Goal: Information Seeking & Learning: Learn about a topic

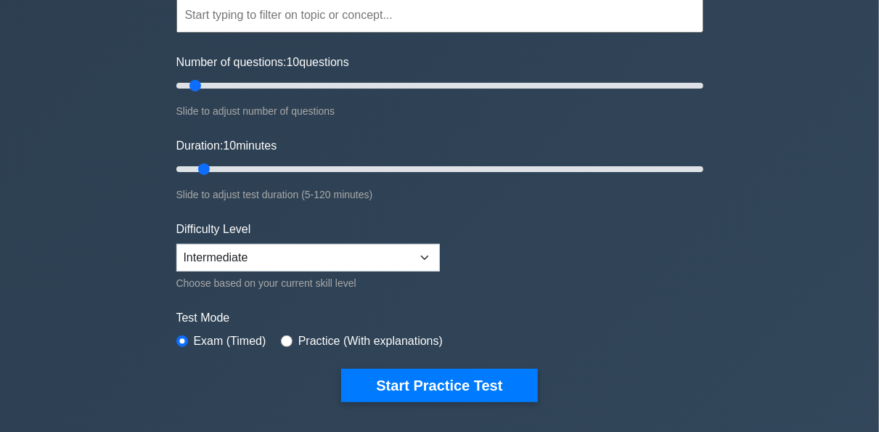
scroll to position [203, 0]
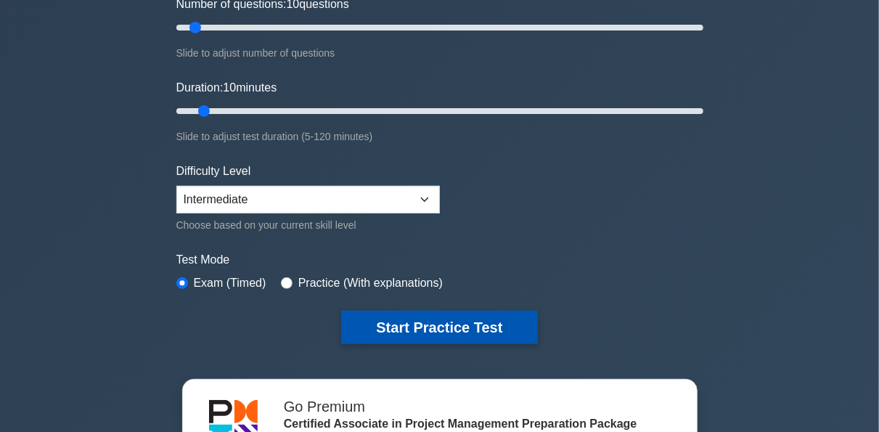
click at [442, 333] on button "Start Practice Test" at bounding box center [439, 327] width 196 height 33
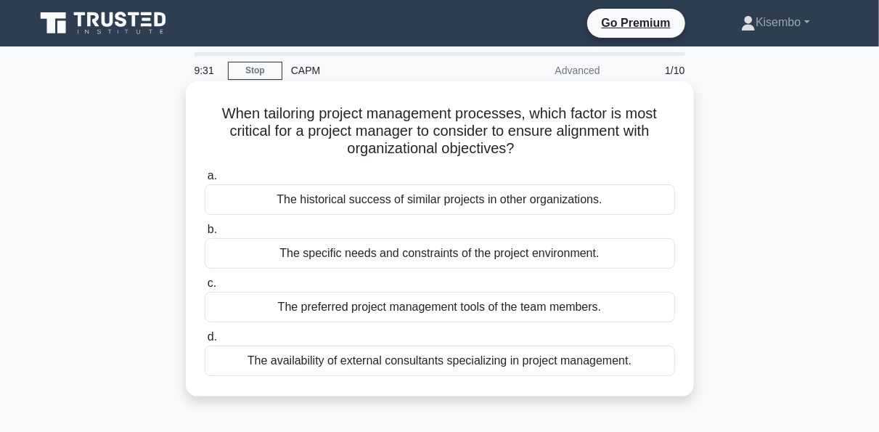
click at [396, 259] on div "The specific needs and constraints of the project environment." at bounding box center [440, 253] width 471 height 31
click at [205, 235] on input "b. The specific needs and constraints of the project environment." at bounding box center [205, 229] width 0 height 9
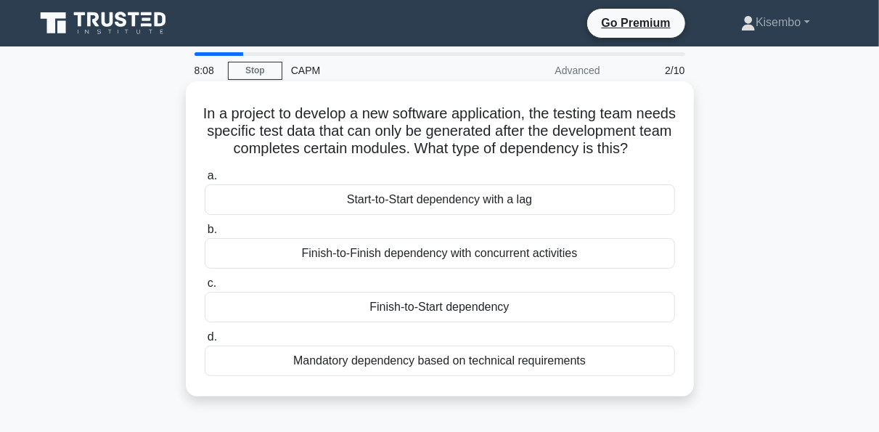
click at [448, 376] on div "Mandatory dependency based on technical requirements" at bounding box center [440, 361] width 471 height 31
click at [205, 342] on input "d. Mandatory dependency based on technical requirements" at bounding box center [205, 337] width 0 height 9
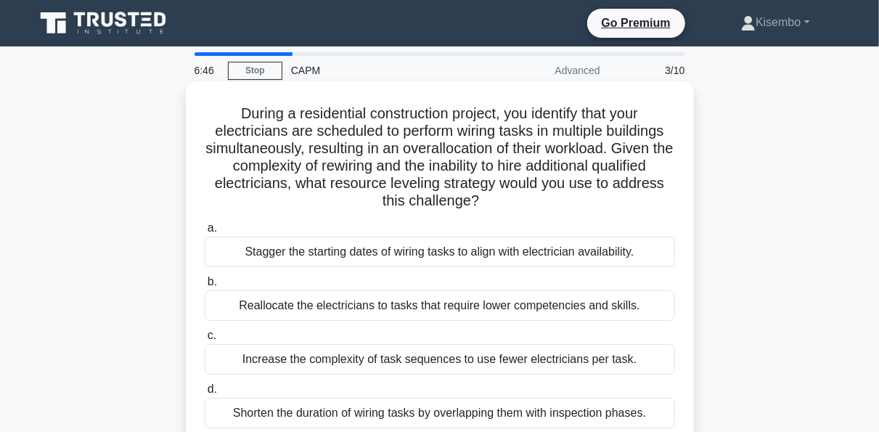
click at [367, 257] on div "Stagger the starting dates of wiring tasks to align with electrician availabili…" at bounding box center [440, 252] width 471 height 31
click at [205, 233] on input "a. Stagger the starting dates of wiring tasks to align with electrician availab…" at bounding box center [205, 228] width 0 height 9
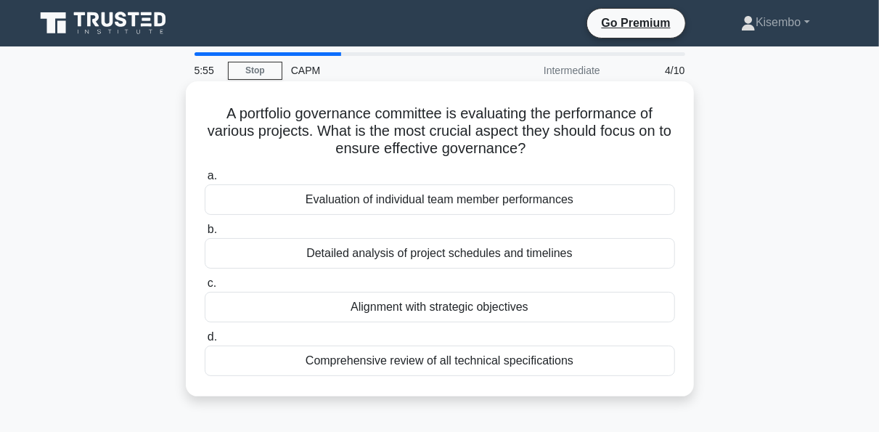
click at [428, 200] on div "Evaluation of individual team member performances" at bounding box center [440, 199] width 471 height 31
click at [205, 181] on input "a. Evaluation of individual team member performances" at bounding box center [205, 175] width 0 height 9
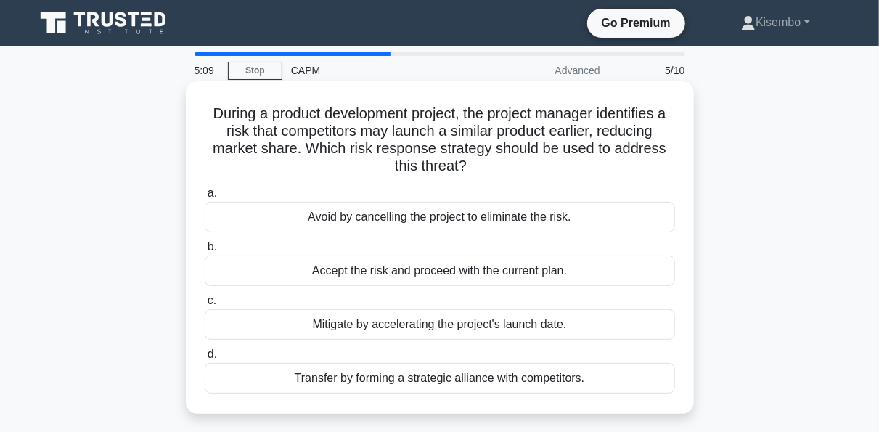
click at [381, 330] on div "Mitigate by accelerating the project's launch date." at bounding box center [440, 324] width 471 height 31
click at [205, 306] on input "c. Mitigate by accelerating the project's launch date." at bounding box center [205, 300] width 0 height 9
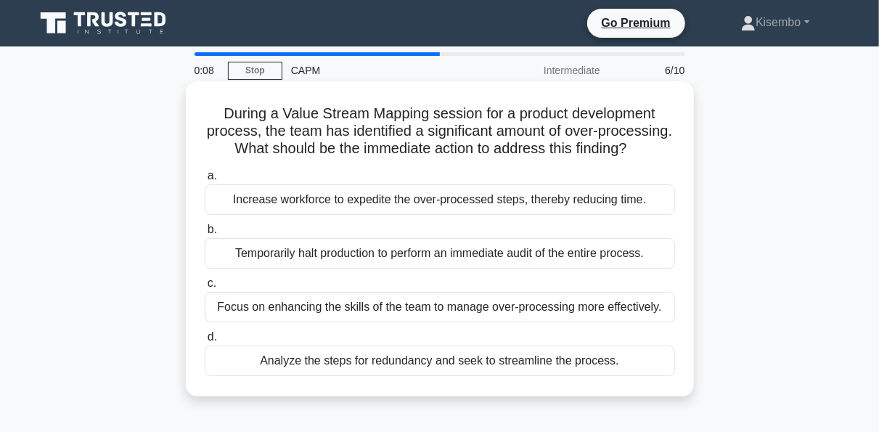
click at [387, 269] on div "Temporarily halt production to perform an immediate audit of the entire process." at bounding box center [440, 253] width 471 height 31
click at [205, 235] on input "b. Temporarily halt production to perform an immediate audit of the entire proc…" at bounding box center [205, 229] width 0 height 9
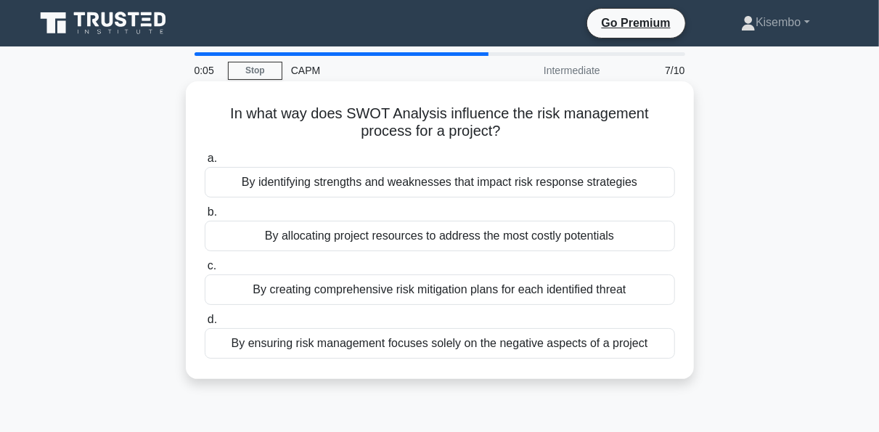
click at [386, 285] on div "By creating comprehensive risk mitigation plans for each identified threat" at bounding box center [440, 290] width 471 height 31
click at [205, 271] on input "c. By creating comprehensive risk mitigation plans for each identified threat" at bounding box center [205, 265] width 0 height 9
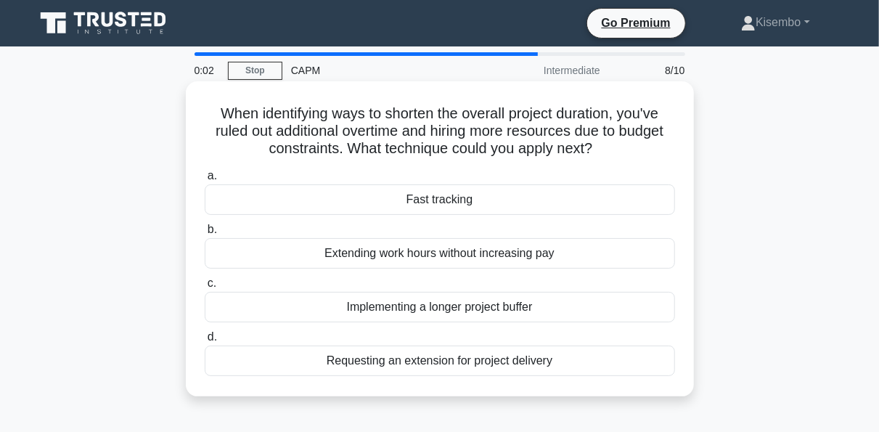
click at [396, 256] on div "Extending work hours without increasing pay" at bounding box center [440, 253] width 471 height 31
click at [205, 235] on input "b. Extending work hours without increasing pay" at bounding box center [205, 229] width 0 height 9
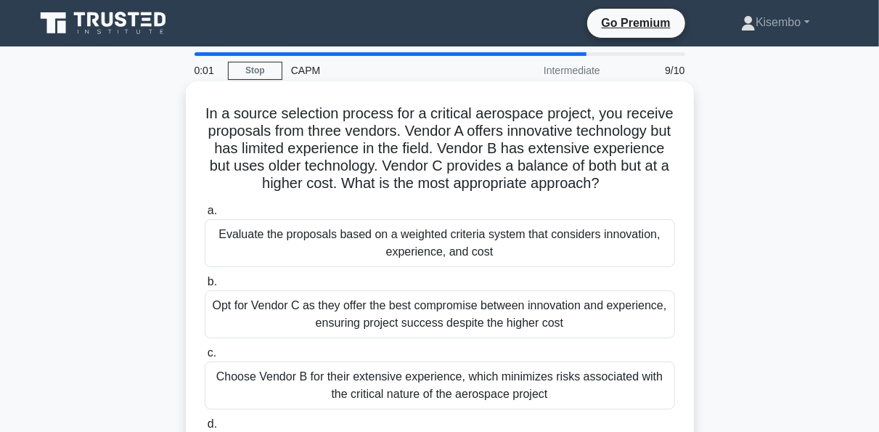
click at [398, 257] on div "Evaluate the proposals based on a weighted criteria system that considers innov…" at bounding box center [440, 243] width 471 height 48
click at [205, 216] on input "a. Evaluate the proposals based on a weighted criteria system that considers in…" at bounding box center [205, 210] width 0 height 9
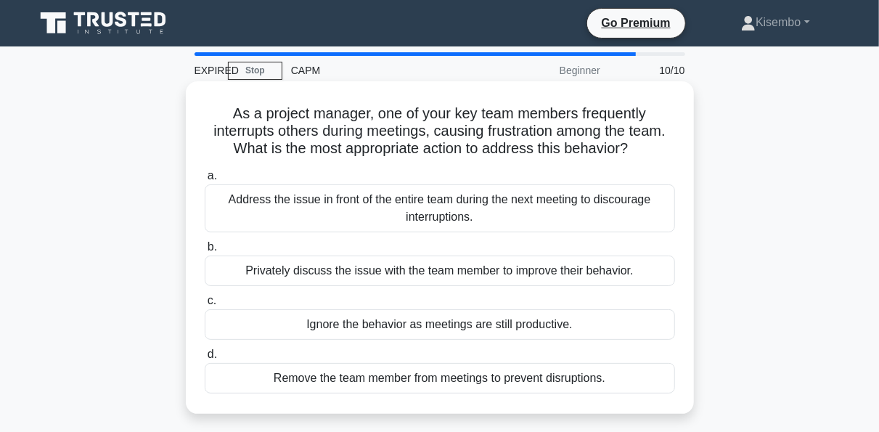
click at [411, 328] on div "Ignore the behavior as meetings are still productive." at bounding box center [440, 324] width 471 height 31
click at [205, 306] on input "c. Ignore the behavior as meetings are still productive." at bounding box center [205, 300] width 0 height 9
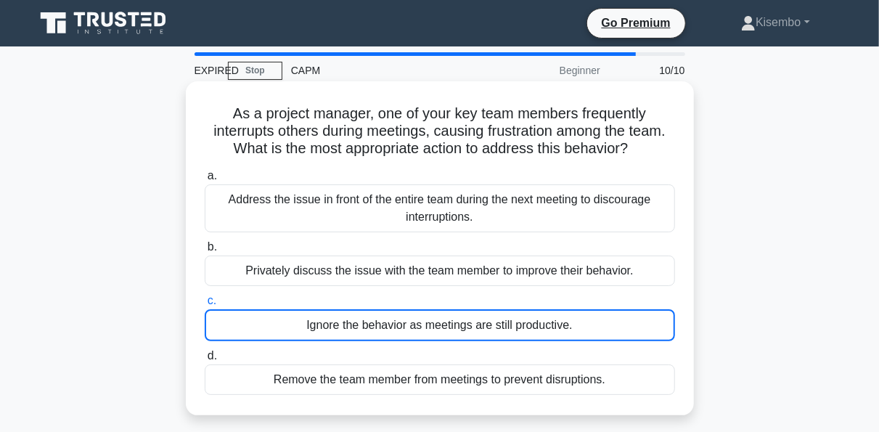
click at [411, 328] on div "Ignore the behavior as meetings are still productive." at bounding box center [440, 325] width 471 height 32
click at [205, 306] on input "c. Ignore the behavior as meetings are still productive." at bounding box center [205, 300] width 0 height 9
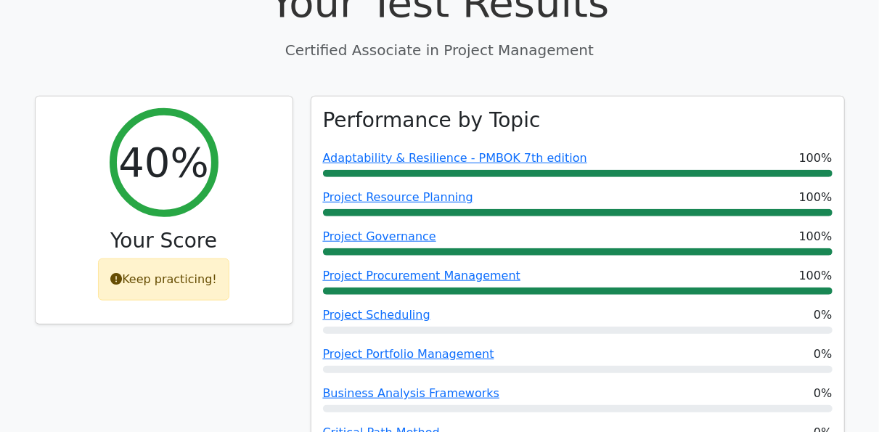
scroll to position [553, 0]
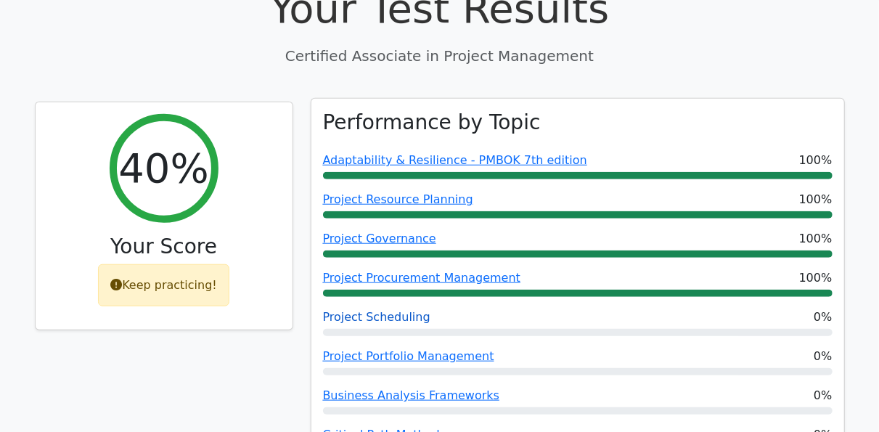
click at [375, 310] on link "Project Scheduling" at bounding box center [376, 317] width 107 height 14
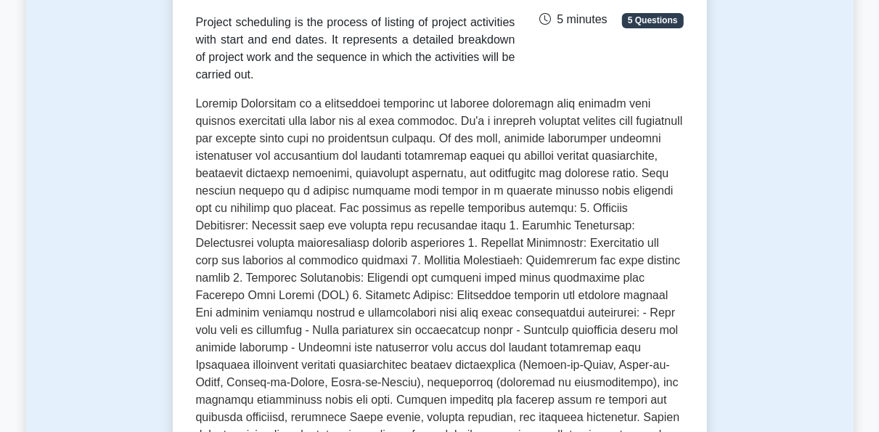
scroll to position [232, 0]
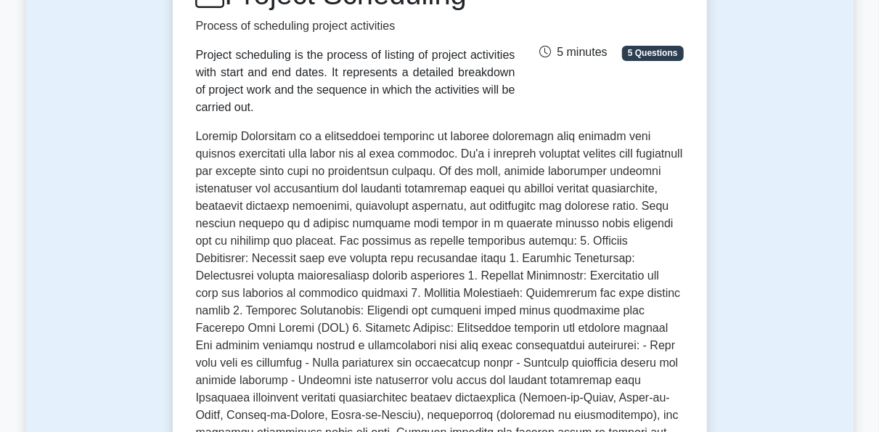
click at [122, 47] on div "Test Flashcards Project Scheduling Process of scheduling project activities Pro…" at bounding box center [440, 333] width 828 height 911
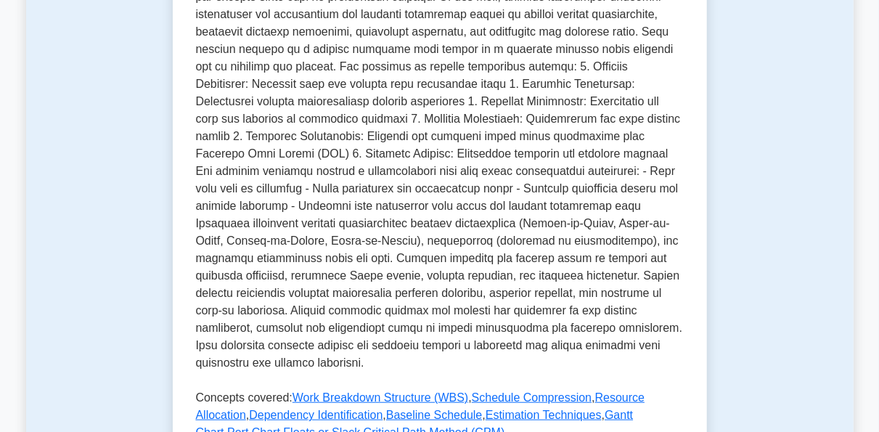
scroll to position [436, 0]
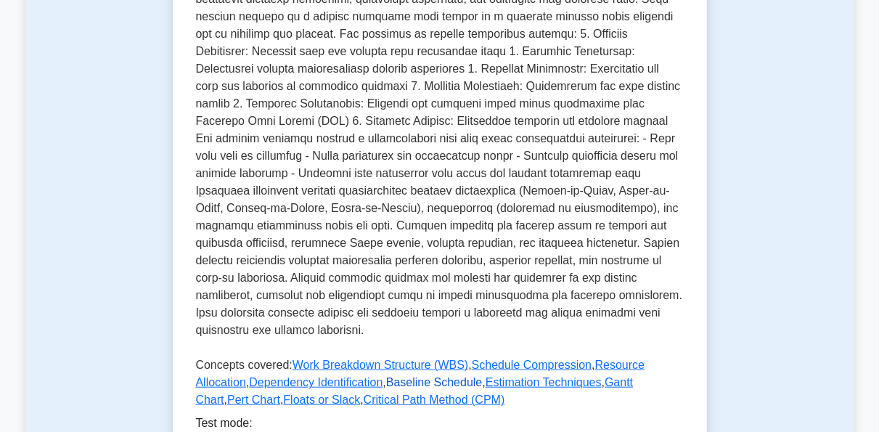
click at [391, 376] on link "Baseline Schedule" at bounding box center [434, 382] width 97 height 12
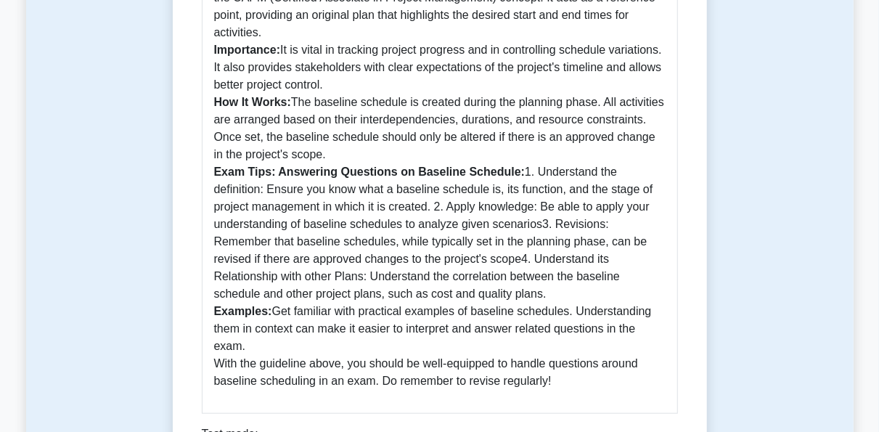
scroll to position [581, 0]
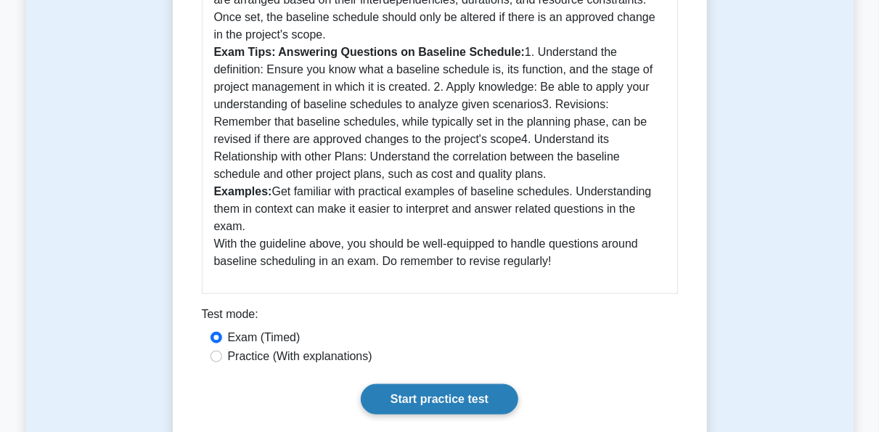
click at [442, 407] on link "Start practice test" at bounding box center [440, 399] width 158 height 31
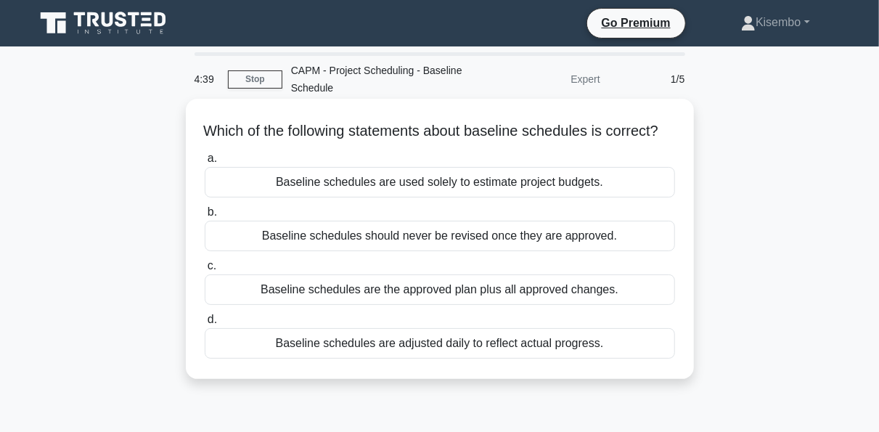
click at [462, 305] on div "Baseline schedules are the approved plan plus all approved changes." at bounding box center [440, 290] width 471 height 31
click at [205, 271] on input "c. Baseline schedules are the approved plan plus all approved changes." at bounding box center [205, 265] width 0 height 9
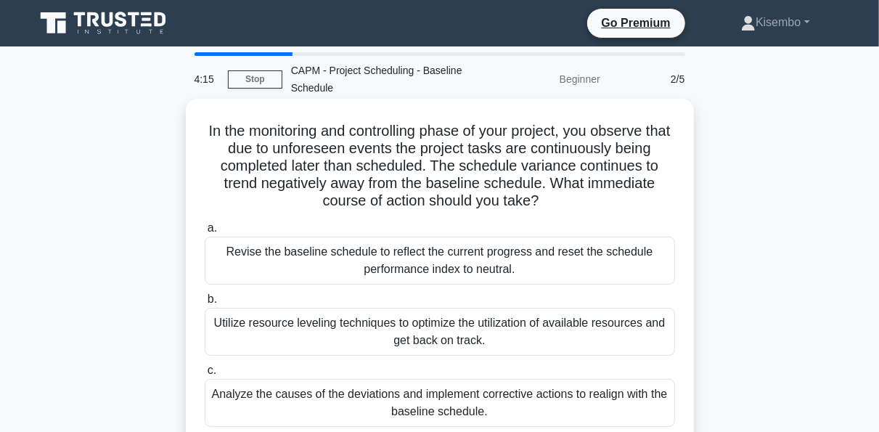
click at [451, 261] on div "Revise the baseline schedule to reflect the current progress and reset the sche…" at bounding box center [440, 261] width 471 height 48
click at [205, 233] on input "a. Revise the baseline schedule to reflect the current progress and reset the s…" at bounding box center [205, 228] width 0 height 9
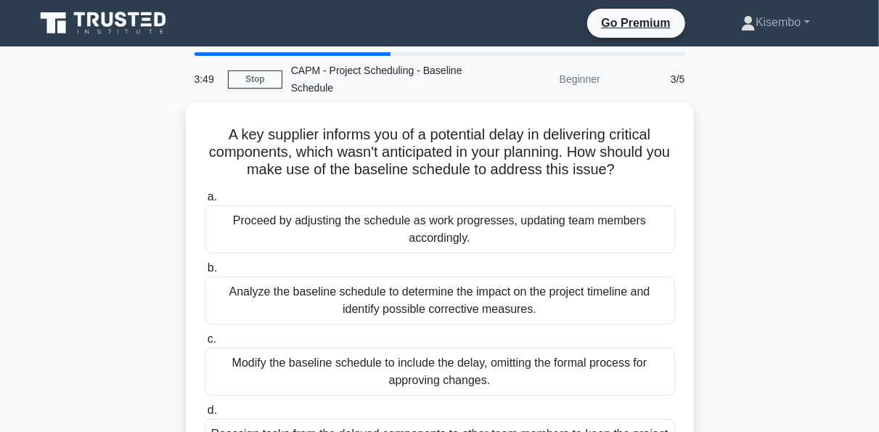
scroll to position [29, 0]
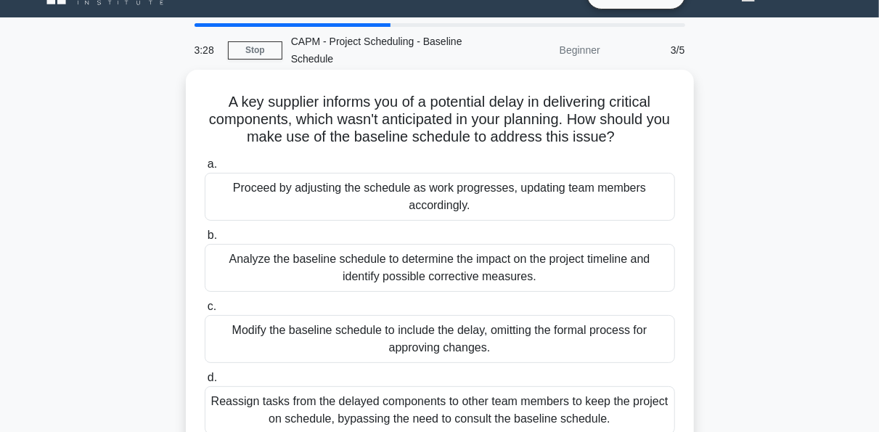
click at [451, 339] on div "Modify the baseline schedule to include the delay, omitting the formal process …" at bounding box center [440, 339] width 471 height 48
click at [205, 312] on input "c. Modify the baseline schedule to include the delay, omitting the formal proce…" at bounding box center [205, 306] width 0 height 9
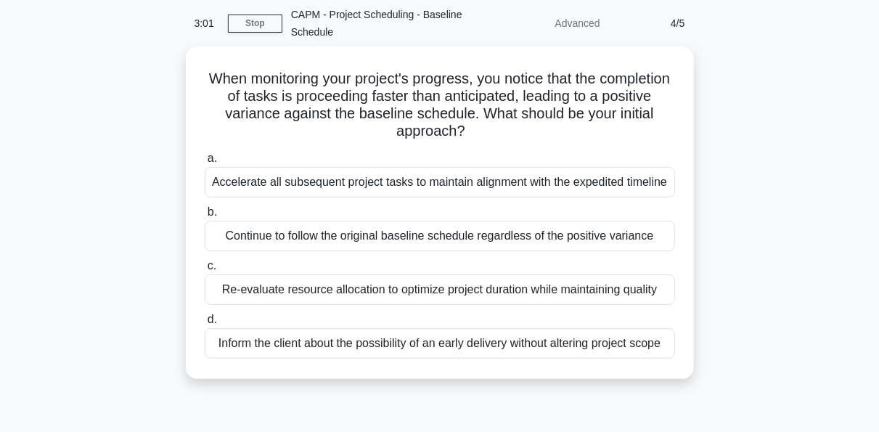
scroll to position [58, 0]
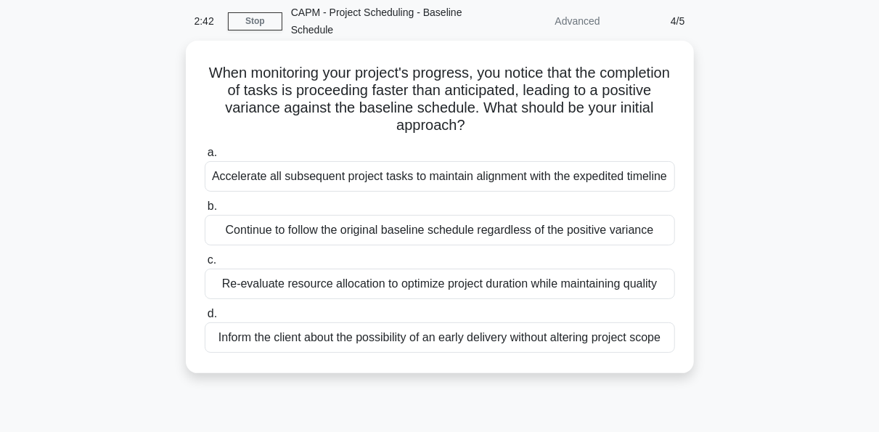
click at [498, 280] on div "Re-evaluate resource allocation to optimize project duration while maintaining …" at bounding box center [440, 284] width 471 height 31
click at [205, 265] on input "c. Re-evaluate resource allocation to optimize project duration while maintaini…" at bounding box center [205, 260] width 0 height 9
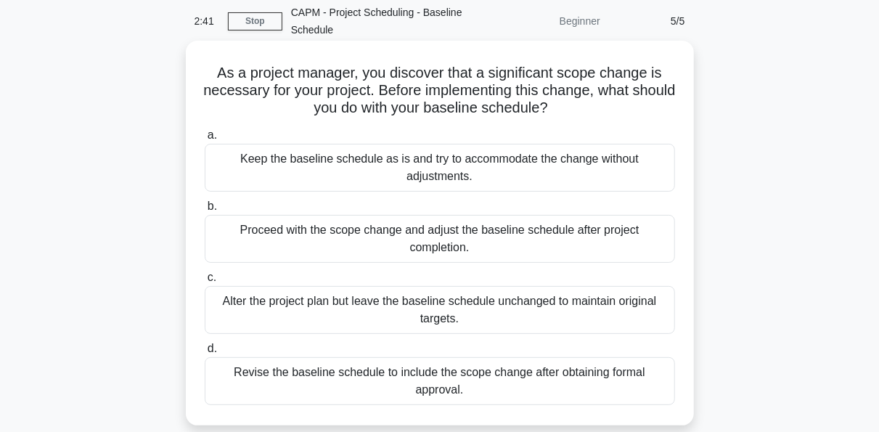
scroll to position [0, 0]
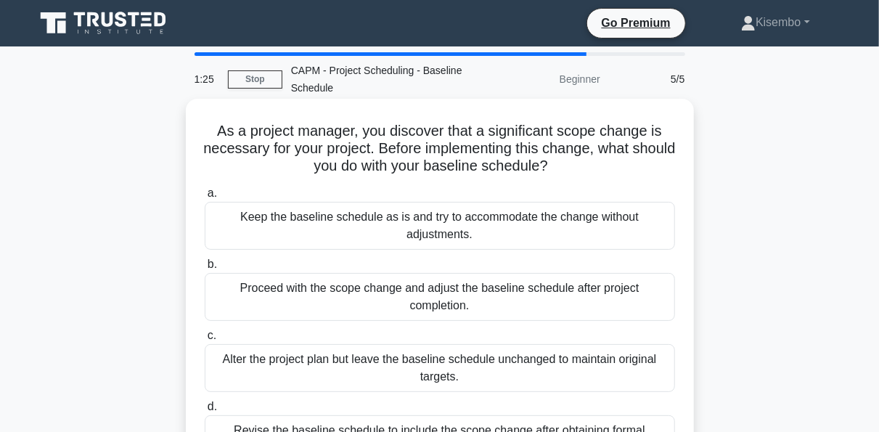
click at [496, 357] on div "Alter the project plan but leave the baseline schedule unchanged to maintain or…" at bounding box center [440, 368] width 471 height 48
click at [205, 341] on input "c. Alter the project plan but leave the baseline schedule unchanged to maintain…" at bounding box center [205, 335] width 0 height 9
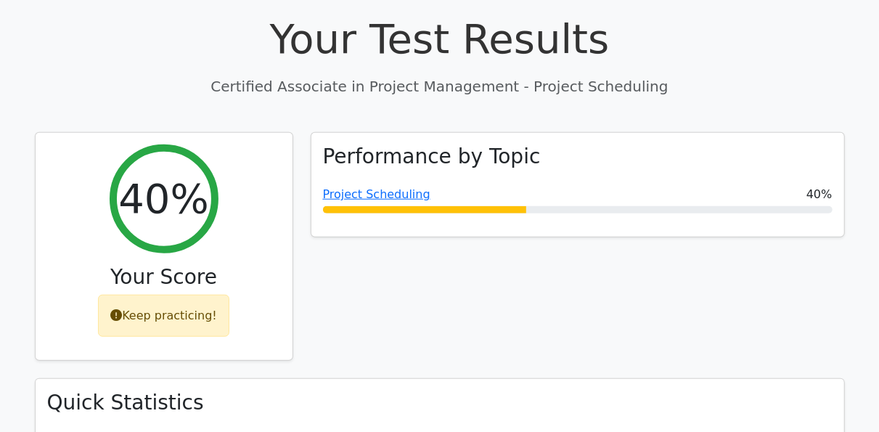
scroll to position [552, 0]
